Goal: Information Seeking & Learning: Find specific fact

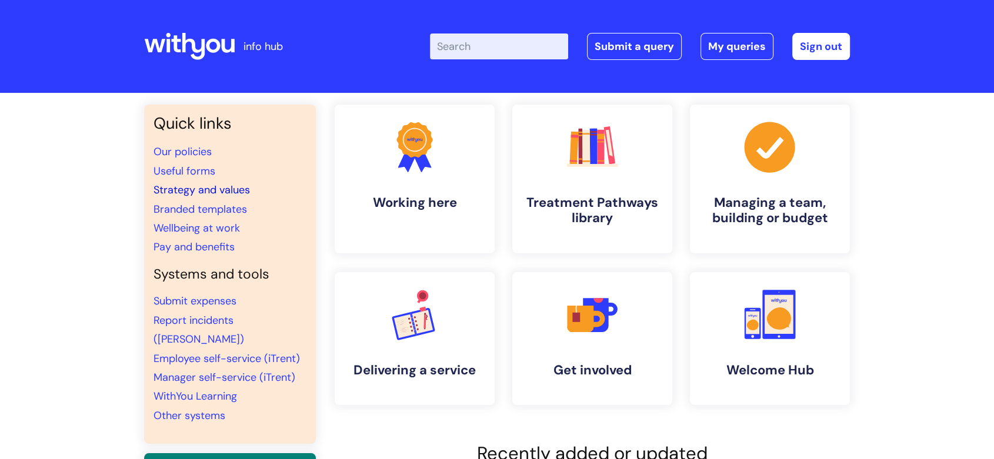
click at [185, 190] on link "Strategy and values" at bounding box center [201, 190] width 96 height 14
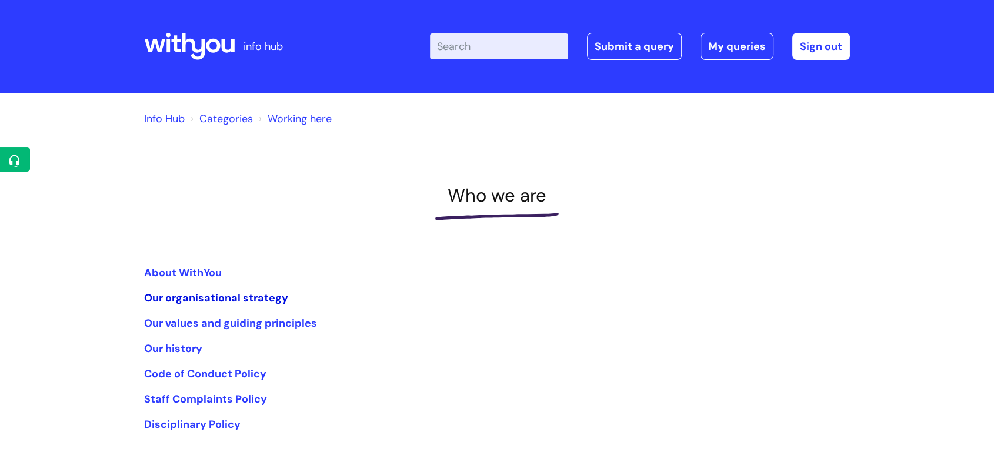
click at [237, 298] on link "Our organisational strategy" at bounding box center [216, 298] width 144 height 14
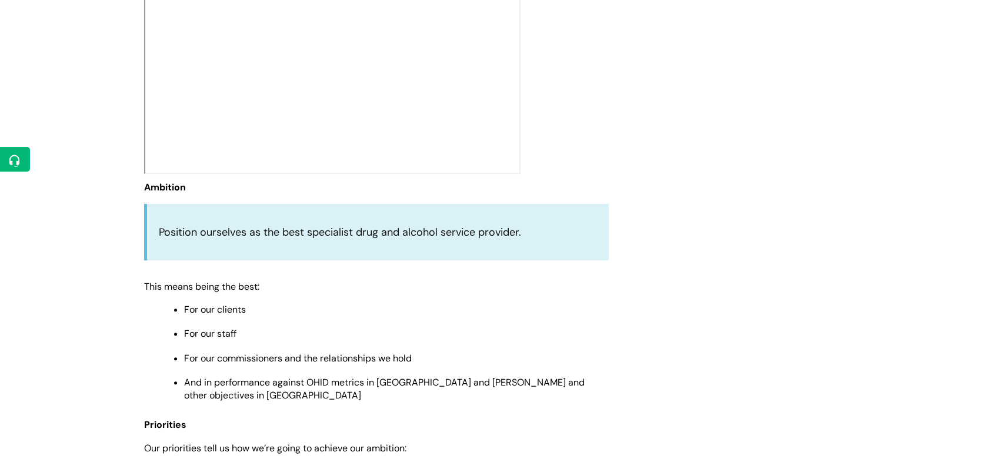
scroll to position [484, 0]
drag, startPoint x: 346, startPoint y: 166, endPoint x: 675, endPoint y: 84, distance: 338.9
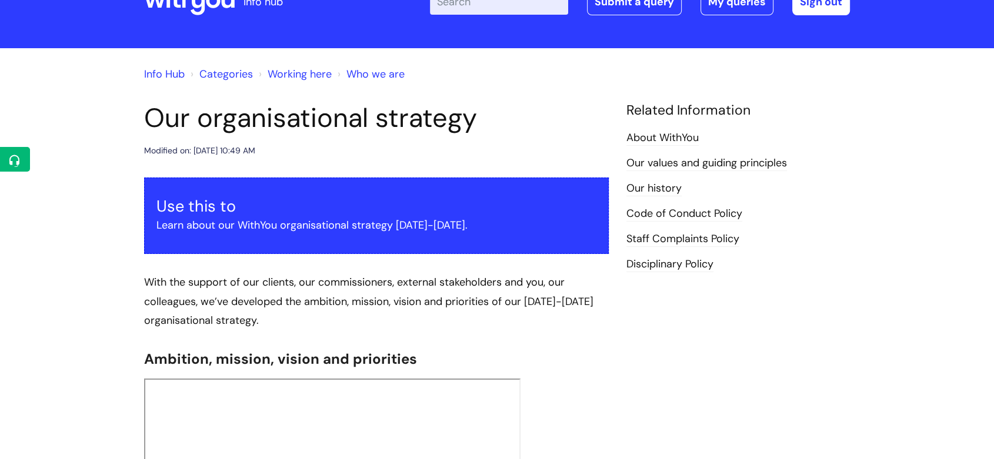
scroll to position [0, 0]
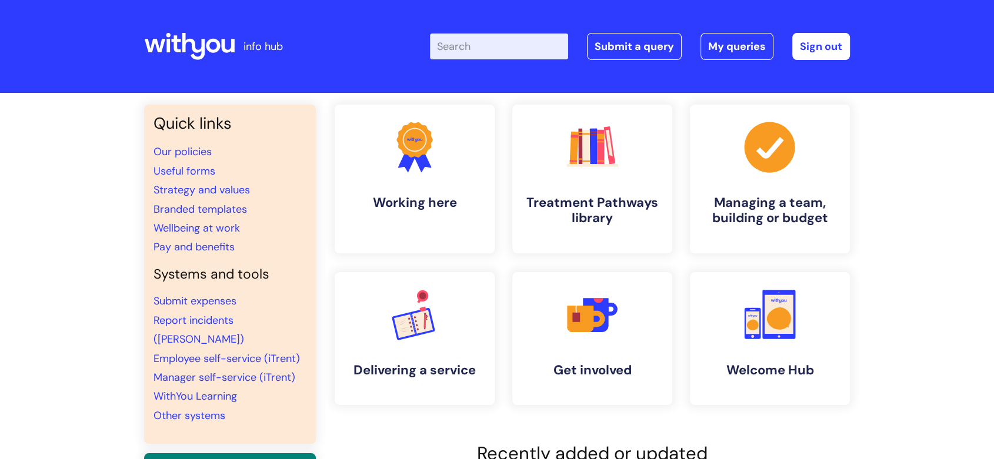
click at [499, 49] on input "Enter your search term here..." at bounding box center [499, 47] width 138 height 26
type input "wifi"
click button "Search" at bounding box center [0, 0] width 0 height 0
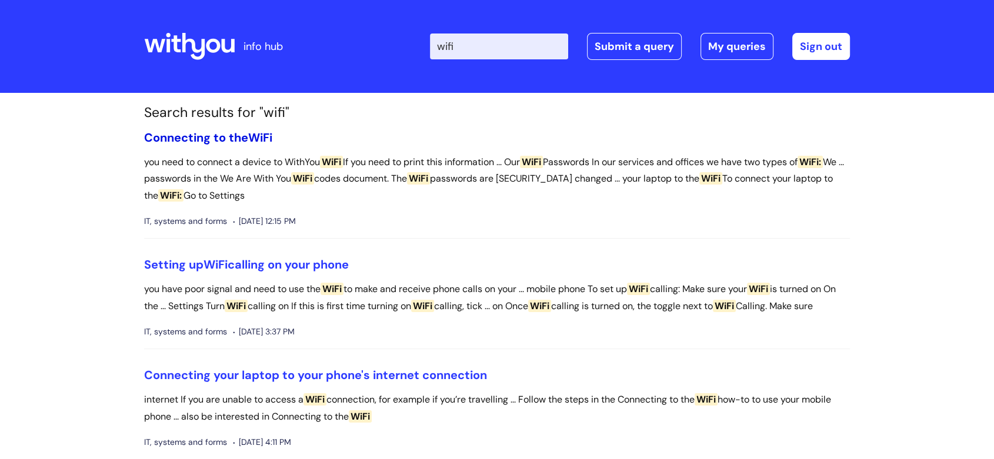
click at [239, 134] on link "Connecting to the WiFi" at bounding box center [208, 137] width 128 height 15
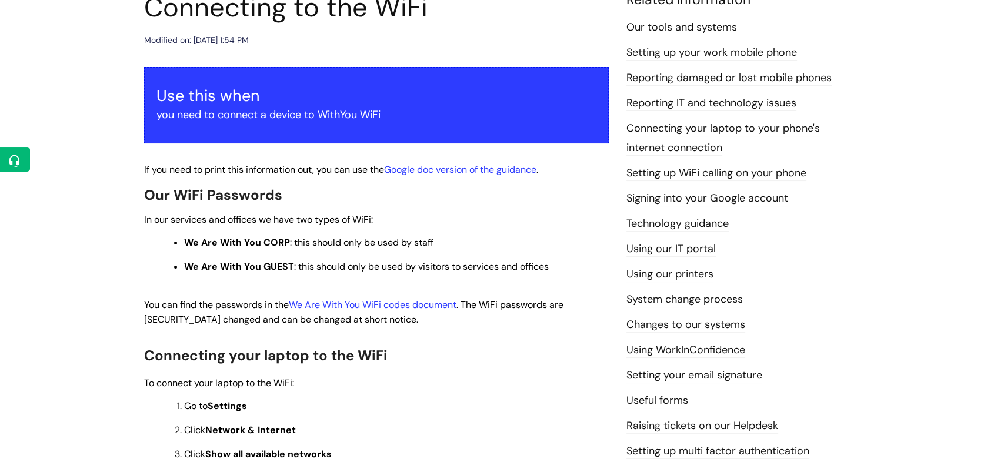
scroll to position [155, 0]
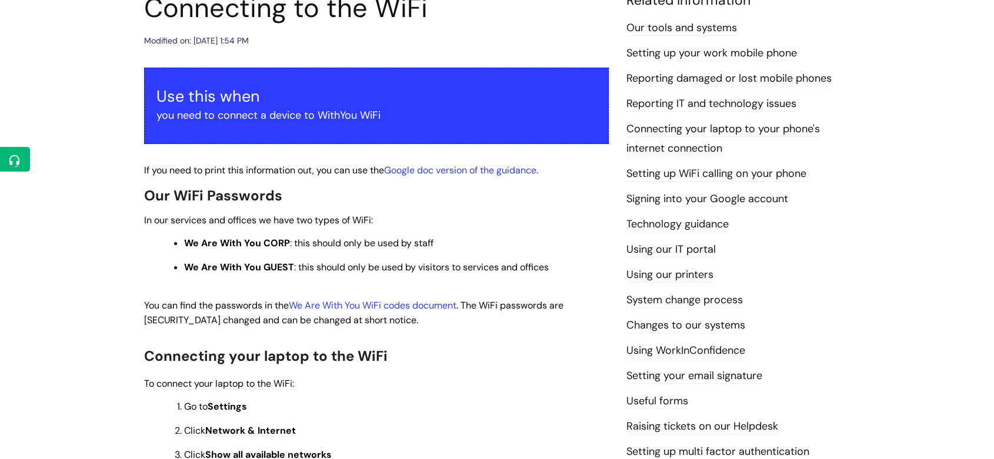
click at [700, 220] on link "Technology guidance" at bounding box center [677, 224] width 102 height 15
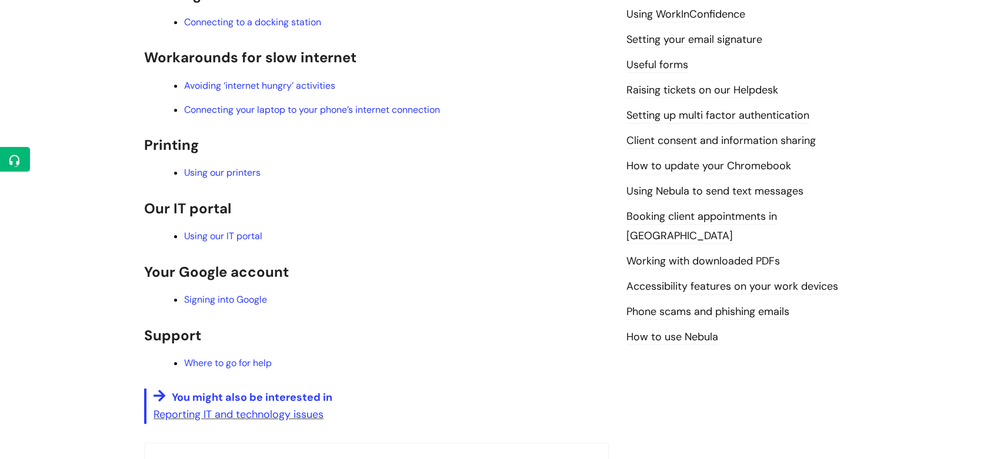
scroll to position [493, 0]
